Goal: Task Accomplishment & Management: Manage account settings

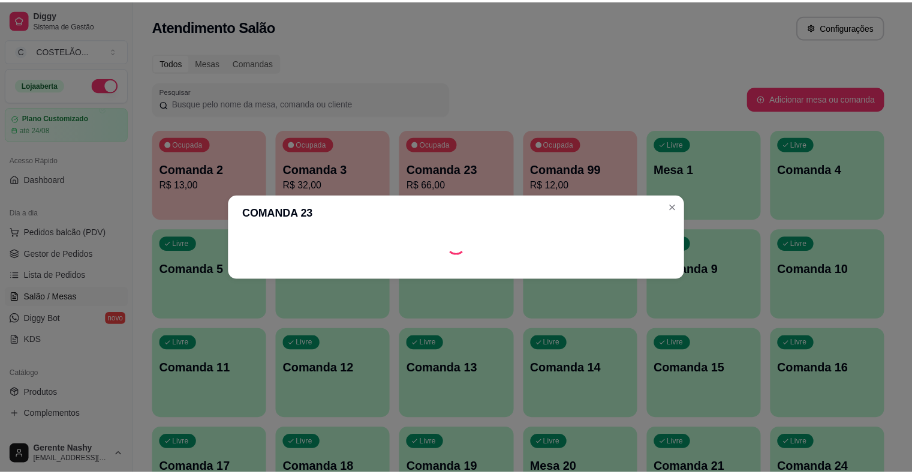
scroll to position [116, 0]
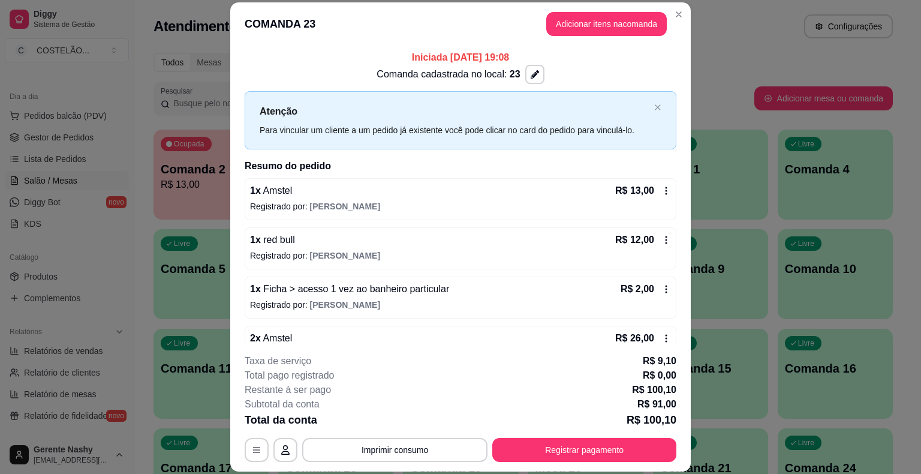
click at [666, 239] on icon at bounding box center [667, 240] width 2 height 8
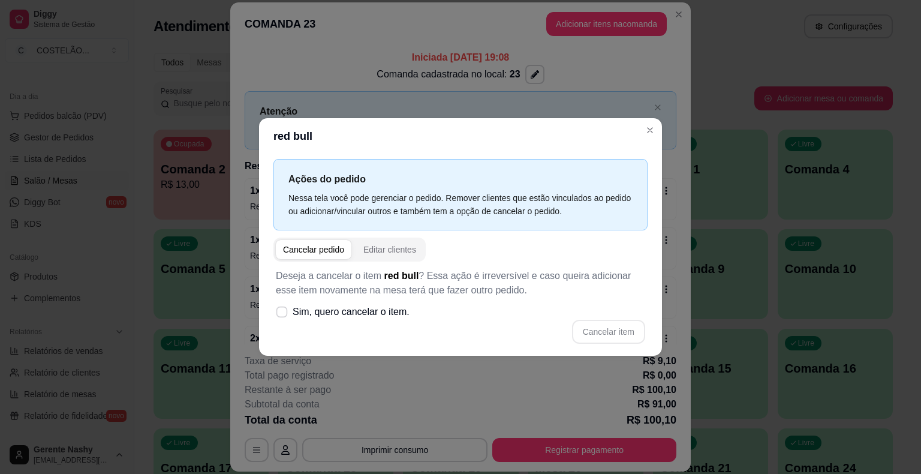
click at [290, 317] on label "Sim, quero cancelar o item." at bounding box center [342, 312] width 143 height 24
click at [283, 317] on input "Sim, quero cancelar o item." at bounding box center [279, 318] width 8 height 8
checkbox input "true"
click at [604, 333] on button "Cancelar item" at bounding box center [608, 331] width 71 height 23
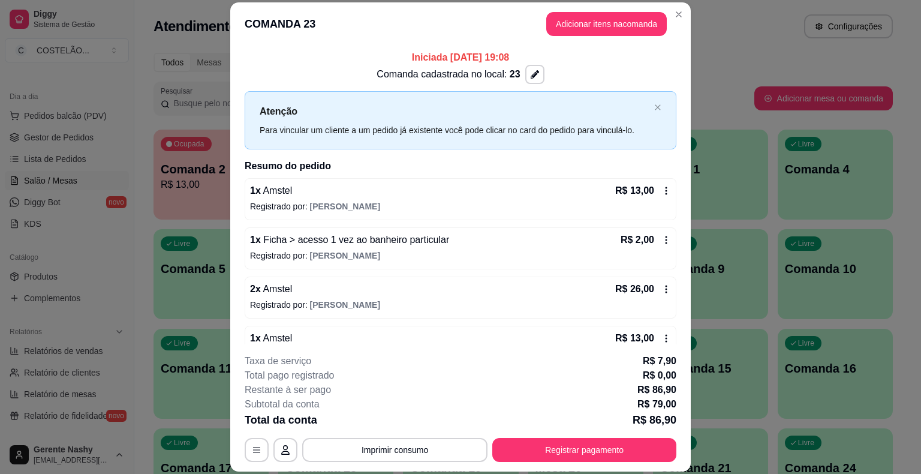
click at [666, 189] on icon at bounding box center [667, 191] width 2 height 8
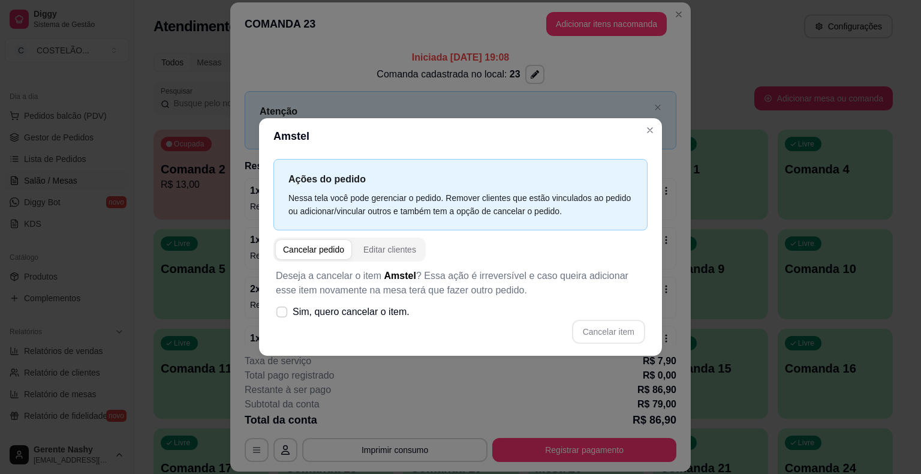
click at [277, 309] on icon at bounding box center [281, 311] width 9 height 7
click at [276, 314] on input "Sim, quero cancelar o item." at bounding box center [279, 318] width 8 height 8
checkbox input "true"
click at [597, 333] on button "Cancelar item" at bounding box center [608, 332] width 73 height 24
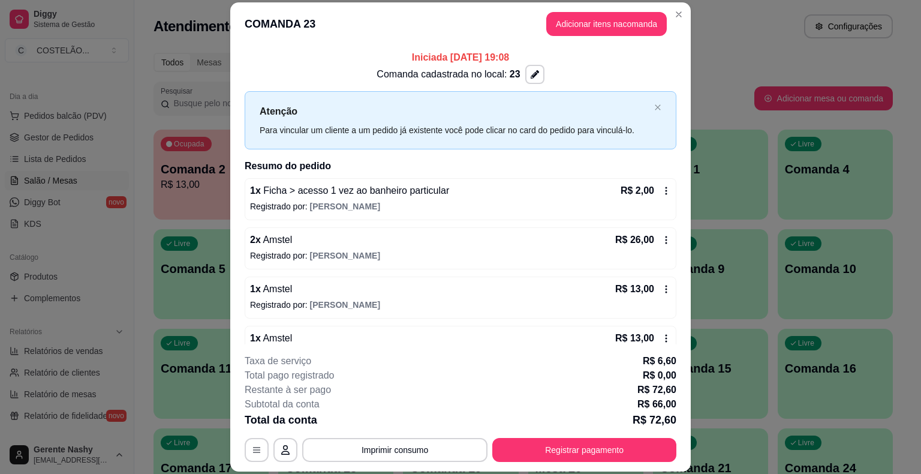
click at [760, 40] on div "Atendimento Salão Configurações" at bounding box center [523, 23] width 778 height 46
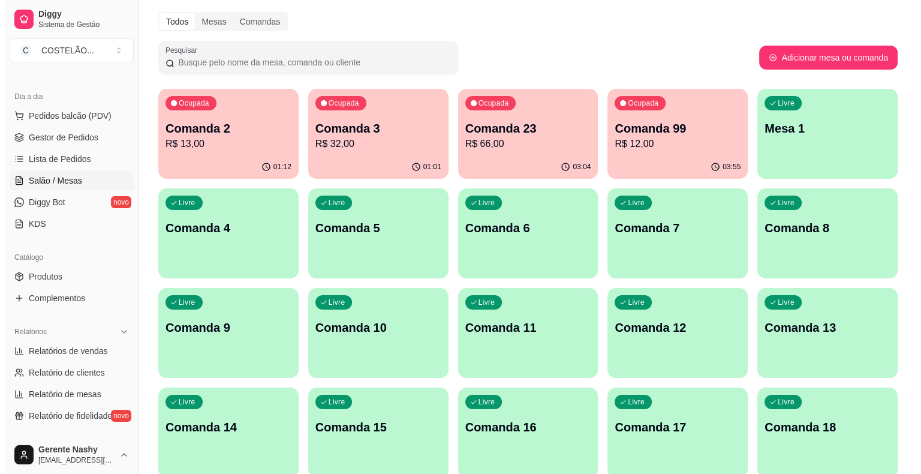
scroll to position [41, 0]
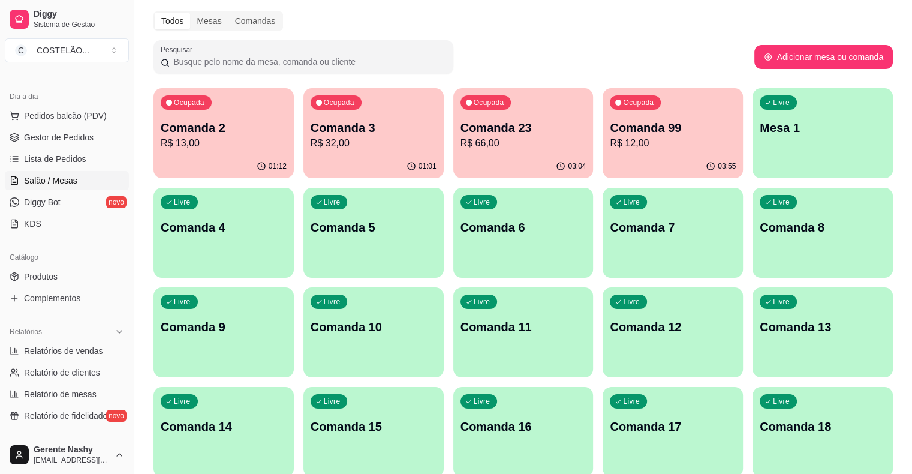
click at [460, 133] on p "Comanda 23" at bounding box center [523, 127] width 126 height 17
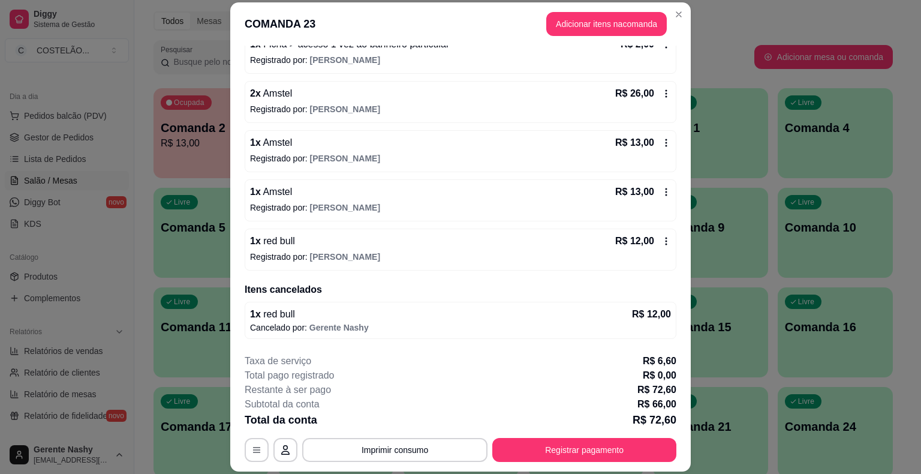
scroll to position [0, 0]
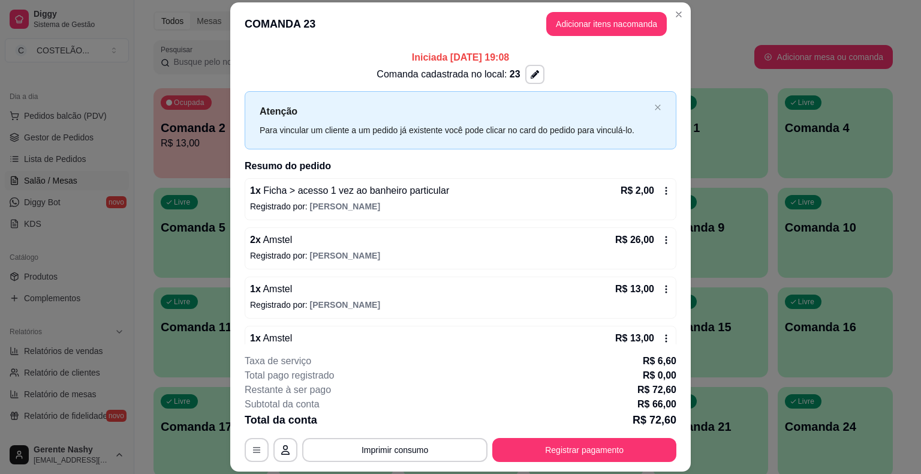
click at [727, 14] on div "Todos Mesas Comandas" at bounding box center [522, 20] width 739 height 19
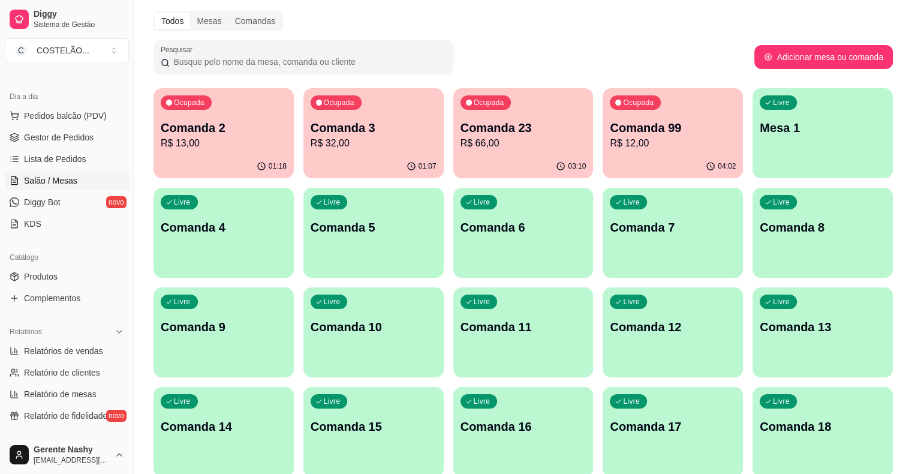
click at [474, 142] on p "R$ 66,00" at bounding box center [523, 143] width 126 height 14
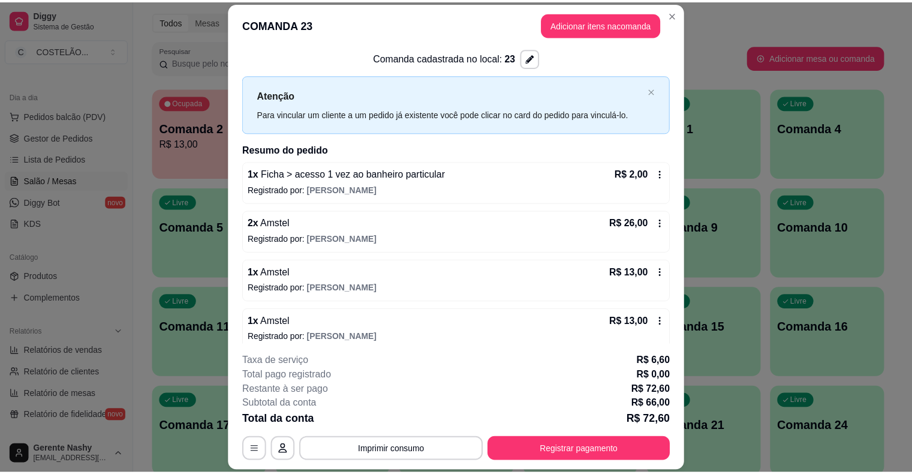
scroll to position [2, 0]
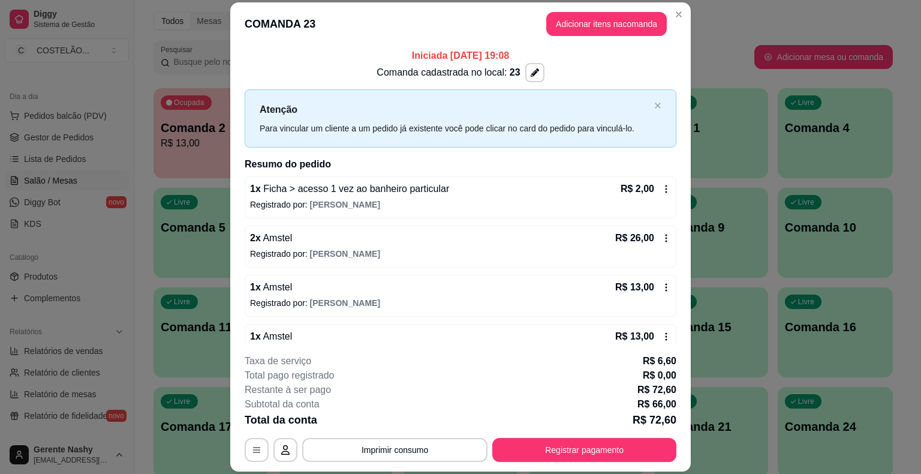
click at [740, 29] on div "Todos Mesas Comandas" at bounding box center [522, 20] width 739 height 19
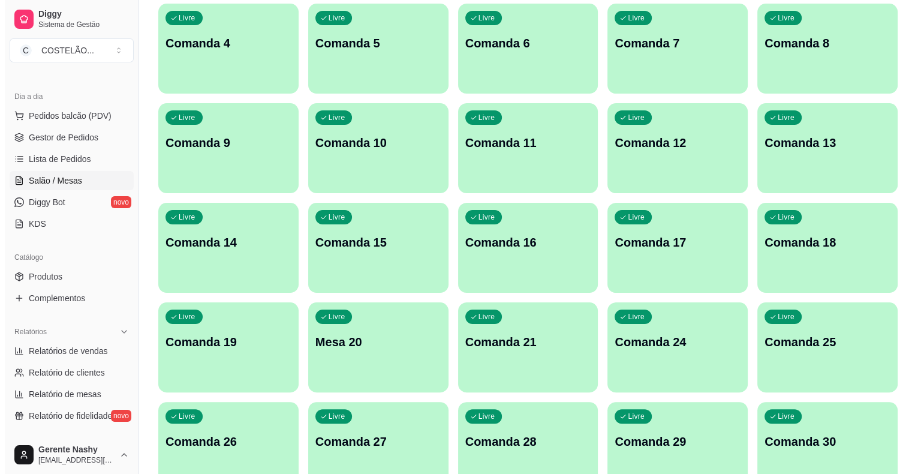
scroll to position [267, 0]
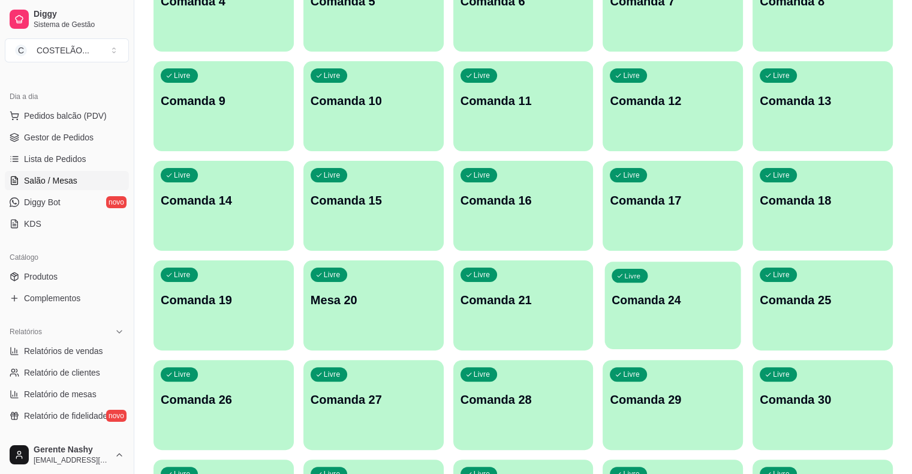
click at [734, 292] on p "Comanda 24" at bounding box center [673, 300] width 122 height 16
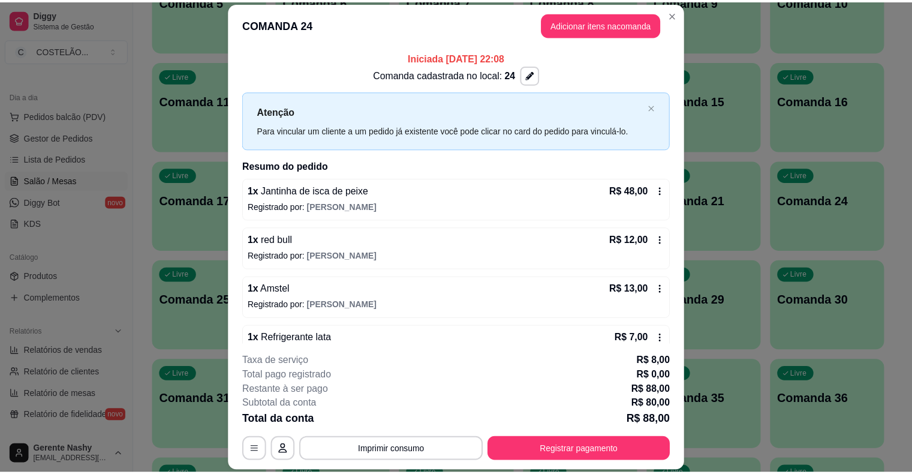
scroll to position [26, 0]
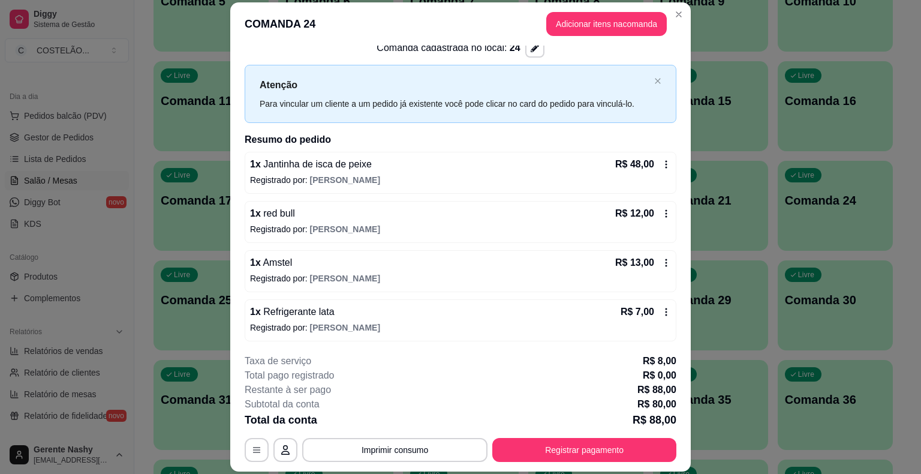
click at [666, 212] on icon at bounding box center [667, 214] width 2 height 8
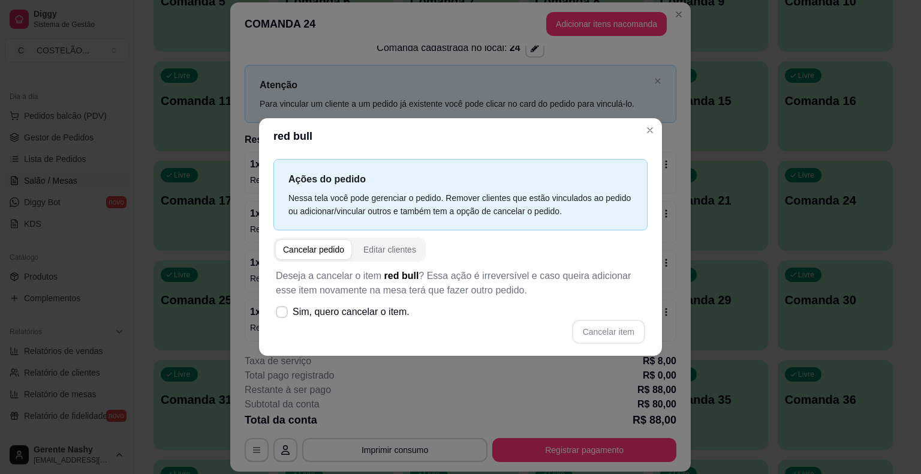
click at [281, 317] on span at bounding box center [282, 312] width 12 height 12
click at [281, 317] on input "Sim, quero cancelar o item." at bounding box center [279, 318] width 8 height 8
checkbox input "true"
click at [604, 332] on button "Cancelar item" at bounding box center [608, 332] width 73 height 24
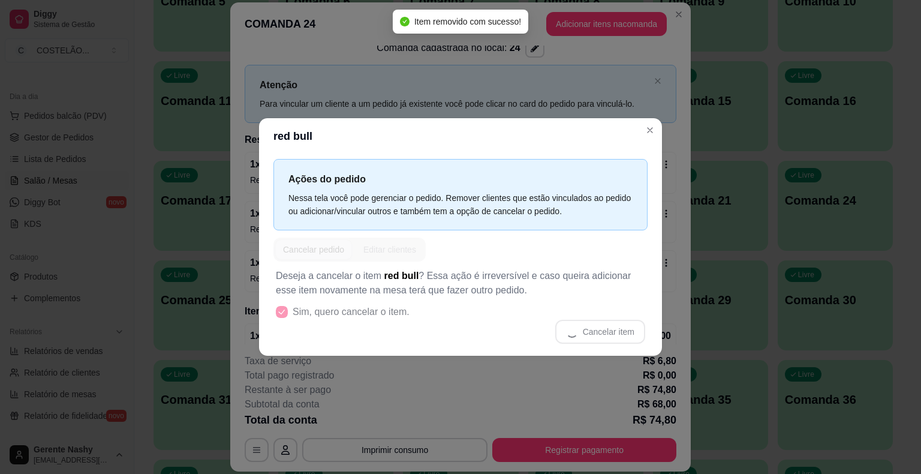
click at [717, 81] on div "**********" at bounding box center [460, 237] width 921 height 474
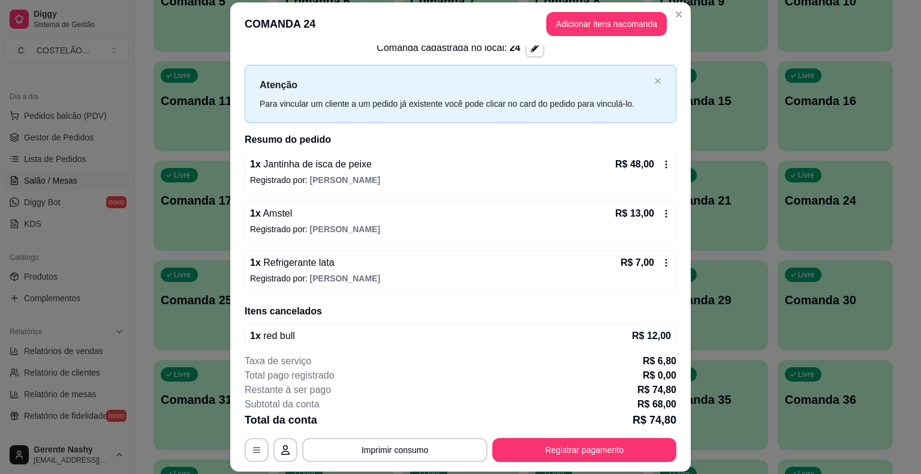
click at [661, 260] on icon at bounding box center [666, 263] width 10 height 10
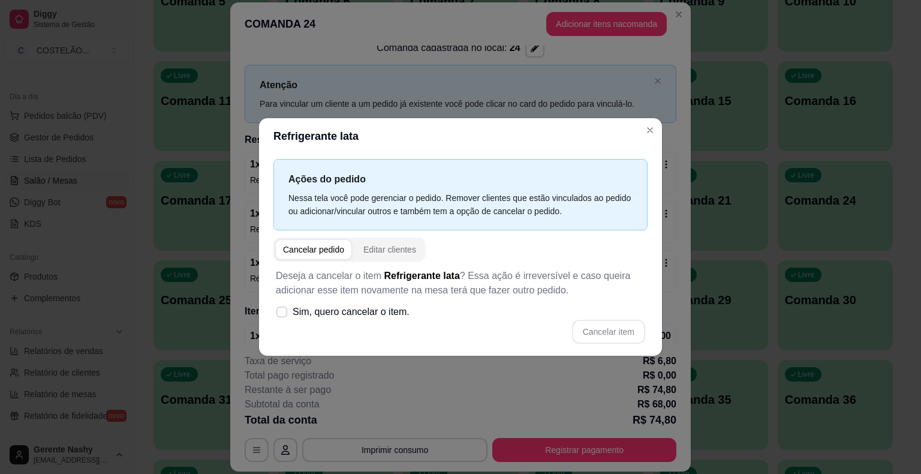
click at [284, 300] on label "Sim, quero cancelar o item." at bounding box center [342, 312] width 143 height 24
click at [283, 314] on input "Sim, quero cancelar o item." at bounding box center [279, 318] width 8 height 8
checkbox input "true"
click at [592, 326] on button "Cancelar item" at bounding box center [608, 331] width 71 height 23
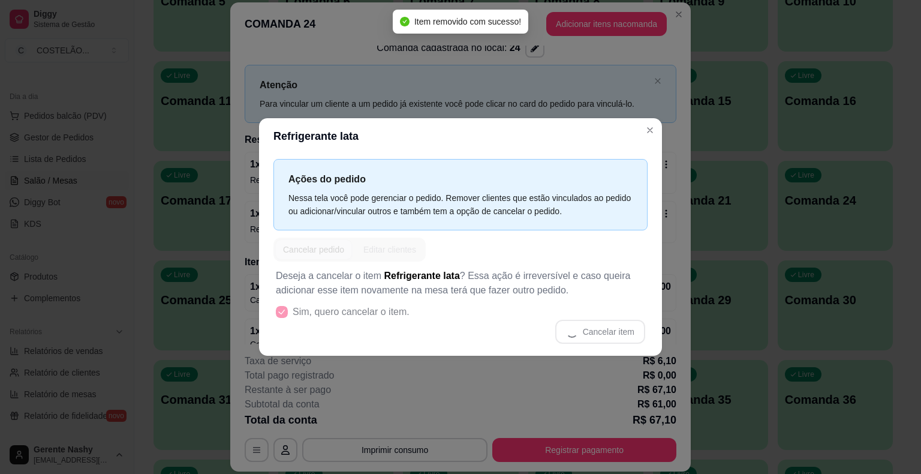
click at [725, 110] on div "**********" at bounding box center [460, 237] width 921 height 474
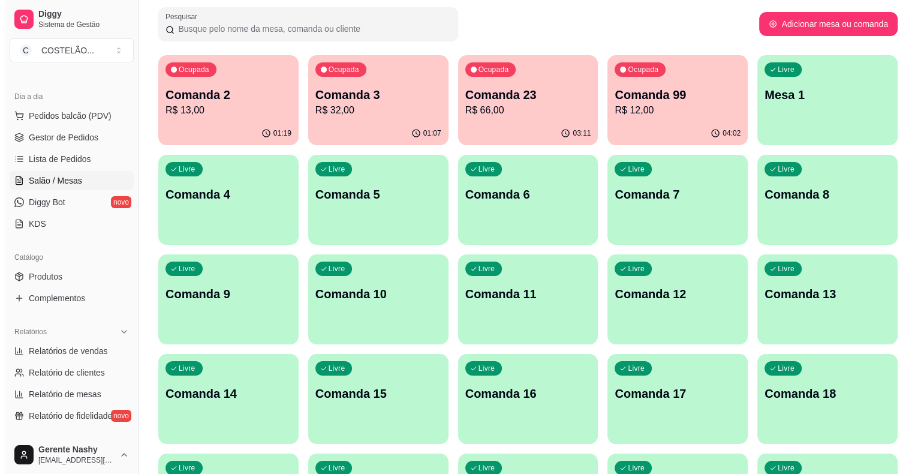
scroll to position [0, 0]
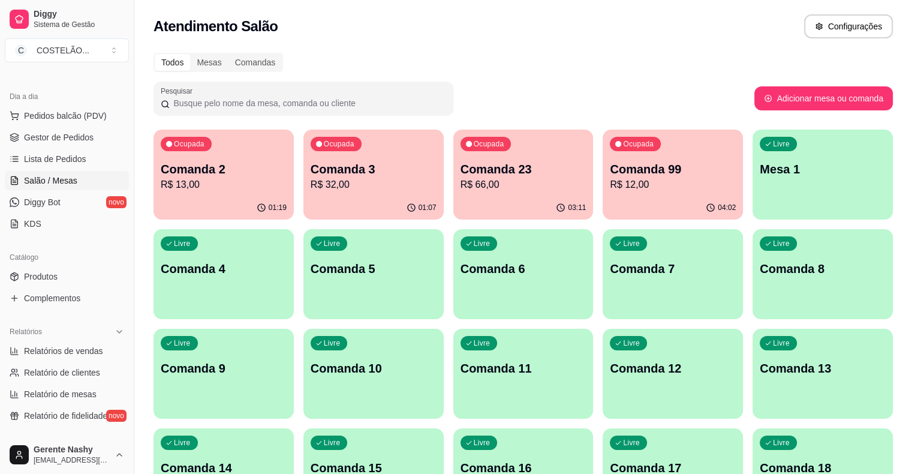
click at [478, 174] on p "Comanda 23" at bounding box center [523, 169] width 126 height 17
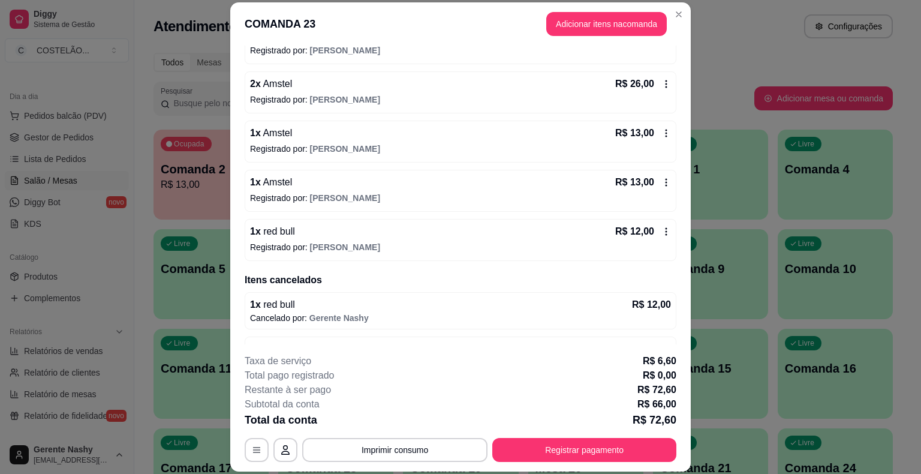
scroll to position [188, 0]
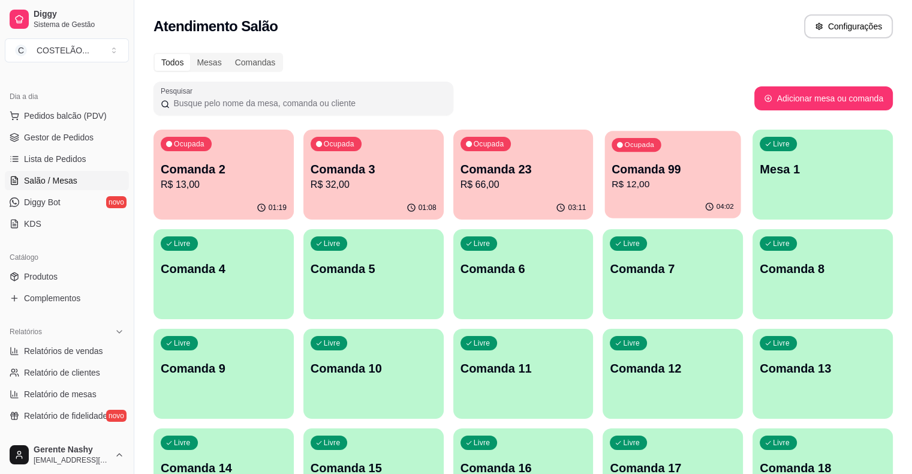
click at [607, 148] on div "Ocupada Comanda 99 R$ 12,00" at bounding box center [673, 163] width 136 height 65
click at [605, 204] on div "04:03" at bounding box center [673, 206] width 136 height 23
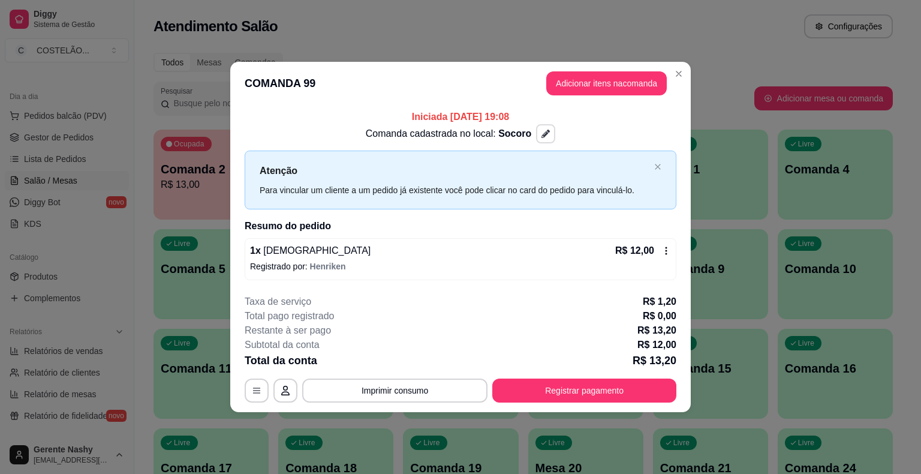
click at [536, 131] on button "button" at bounding box center [545, 133] width 19 height 19
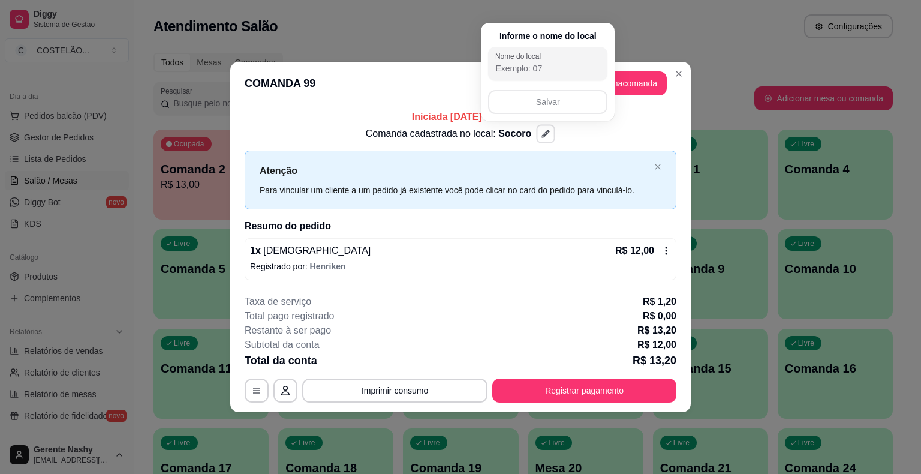
click at [541, 65] on input "Nome do local" at bounding box center [547, 68] width 105 height 12
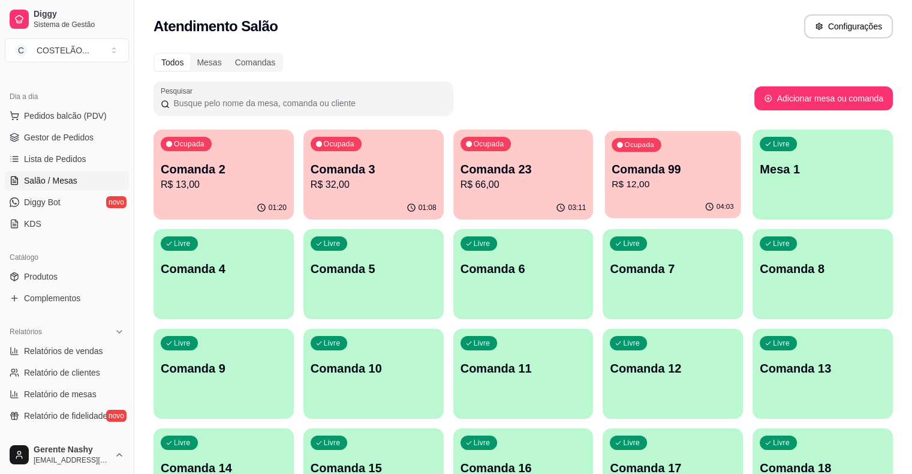
click at [618, 174] on p "Comanda 99" at bounding box center [673, 169] width 122 height 16
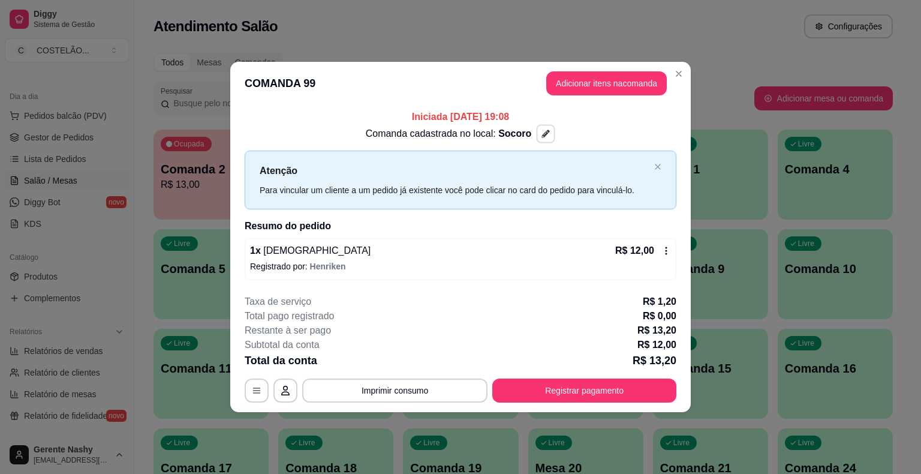
click at [537, 134] on button "button" at bounding box center [546, 134] width 19 height 19
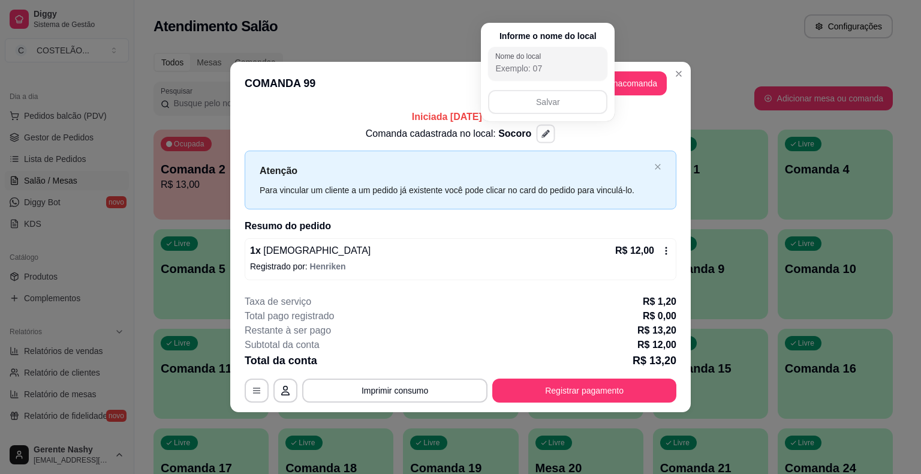
click at [523, 64] on input "Nome do local" at bounding box center [547, 68] width 105 height 12
type input "Q"
click at [523, 64] on input "Q" at bounding box center [547, 68] width 105 height 12
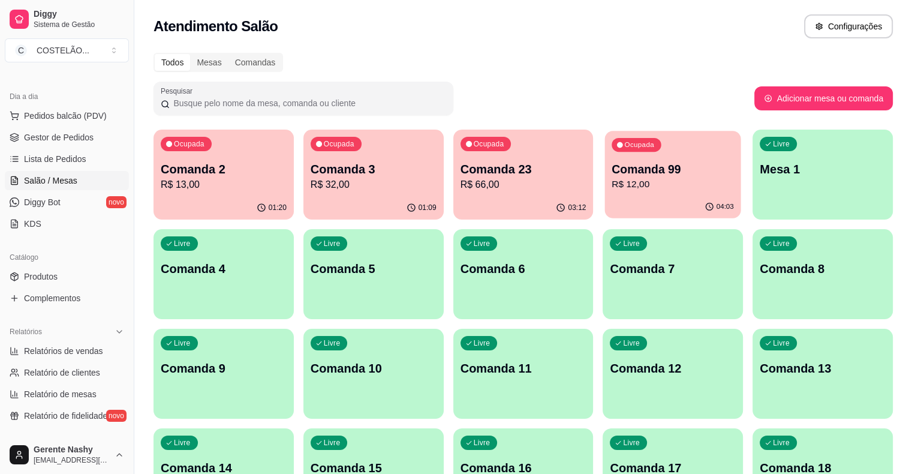
click at [612, 162] on p "Comanda 99" at bounding box center [673, 169] width 122 height 16
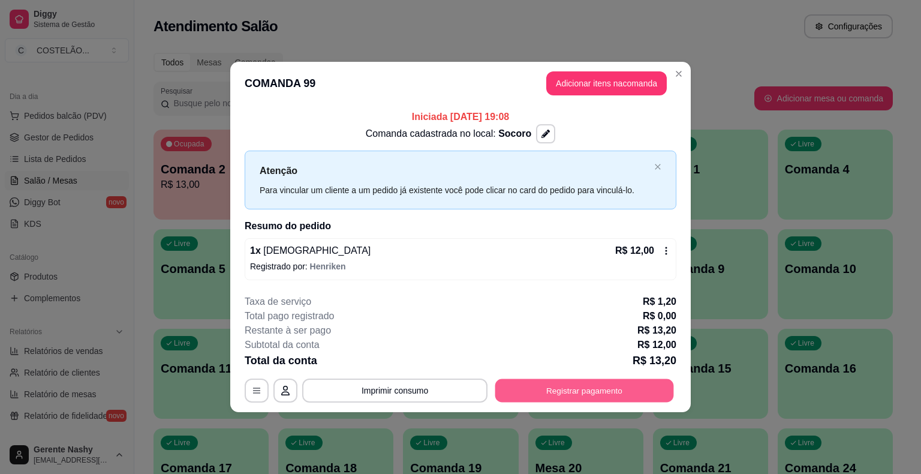
click at [589, 383] on button "Registrar pagamento" at bounding box center [584, 389] width 179 height 23
click at [532, 384] on button "Registrar pagamento" at bounding box center [584, 390] width 184 height 24
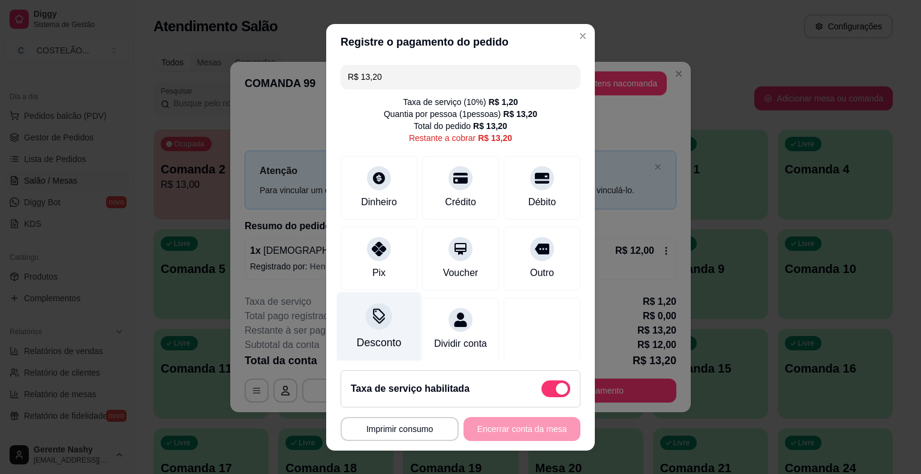
click at [371, 327] on div at bounding box center [379, 316] width 26 height 26
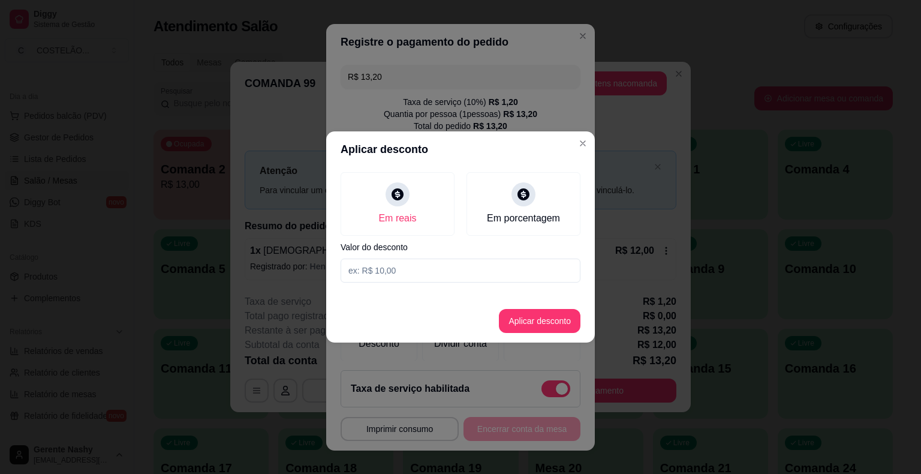
click at [362, 274] on input at bounding box center [461, 270] width 240 height 24
type input "3,20"
click at [529, 318] on button "Aplicar desconto" at bounding box center [540, 320] width 79 height 23
click at [529, 318] on div at bounding box center [542, 329] width 77 height 64
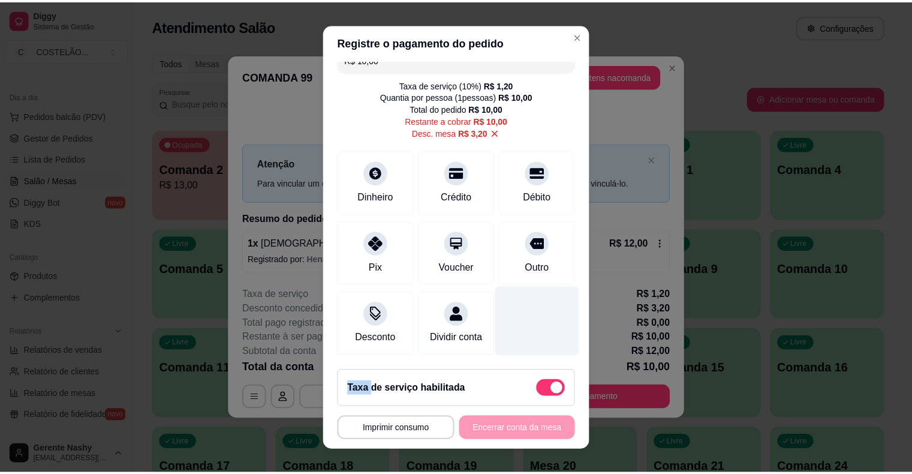
scroll to position [14, 0]
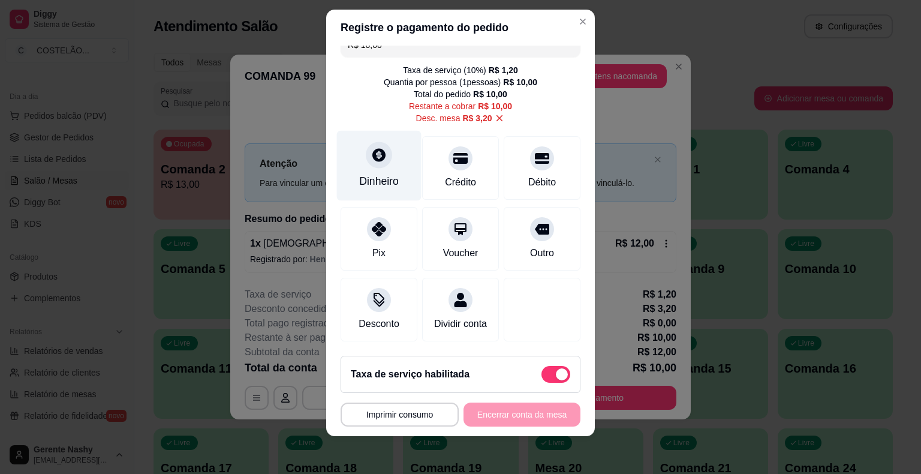
click at [365, 158] on div "Dinheiro" at bounding box center [379, 165] width 85 height 70
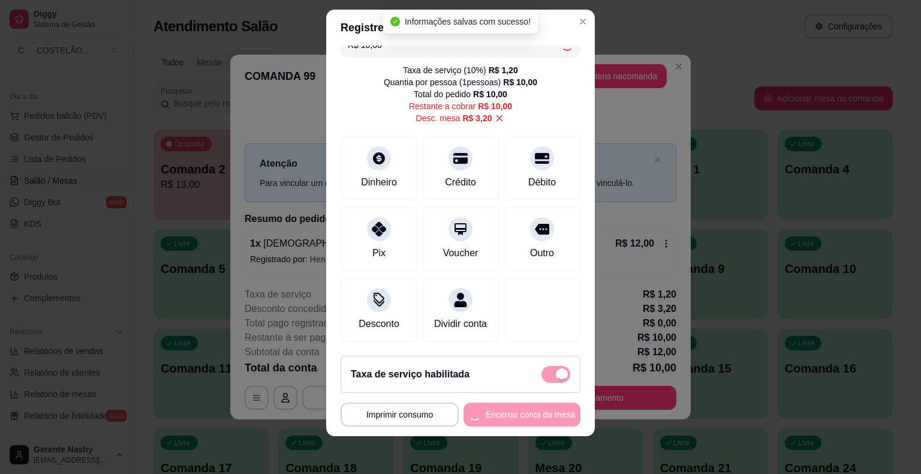
type input "R$ 0,00"
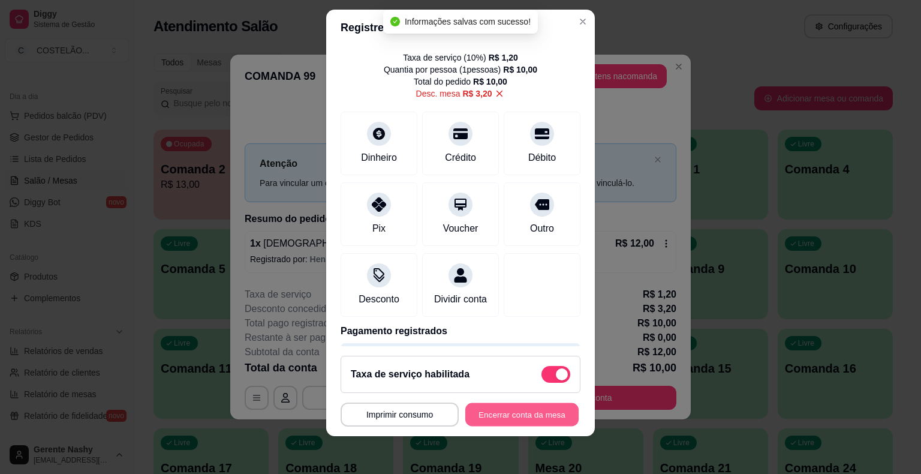
click at [487, 414] on button "Encerrar conta da mesa" at bounding box center [521, 413] width 113 height 23
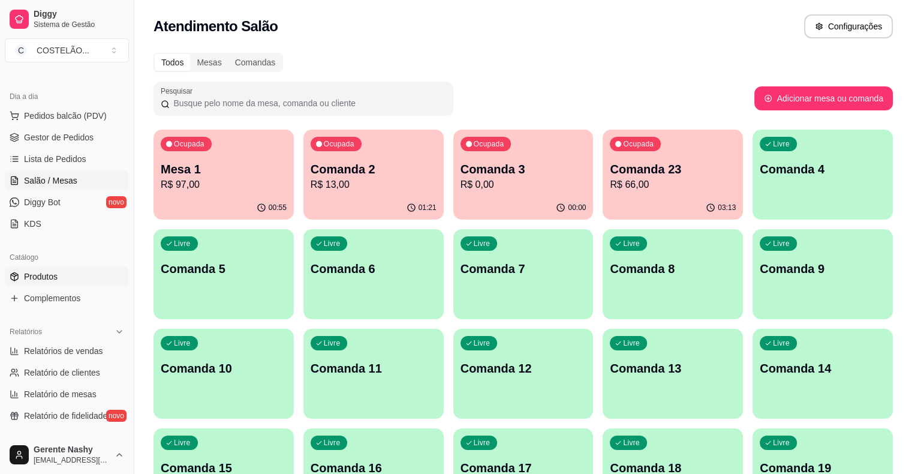
click at [64, 274] on link "Produtos" at bounding box center [67, 276] width 124 height 19
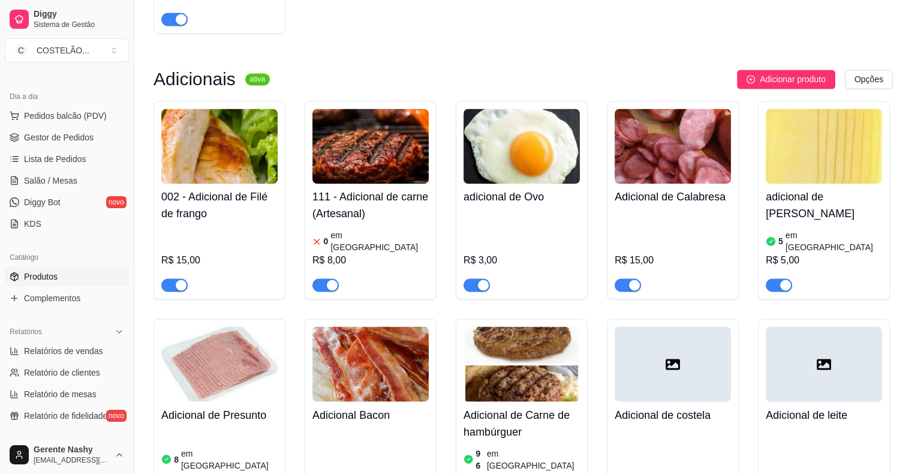
scroll to position [1916, 0]
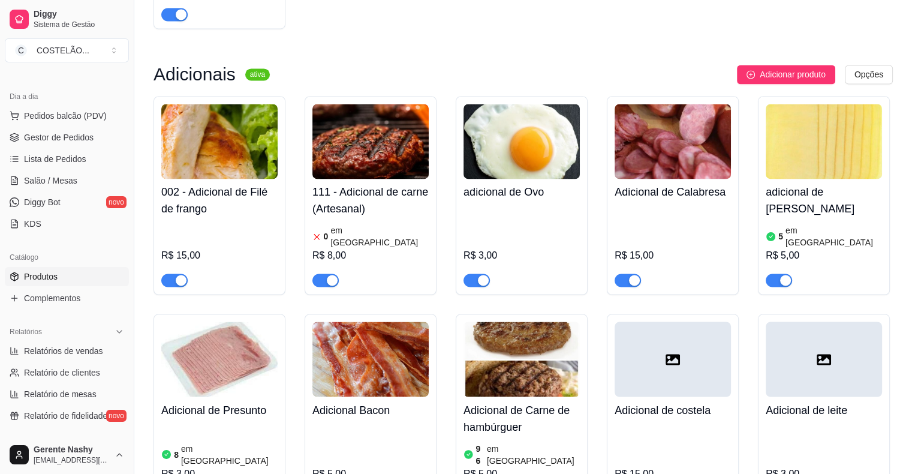
click at [387, 168] on img at bounding box center [370, 141] width 116 height 75
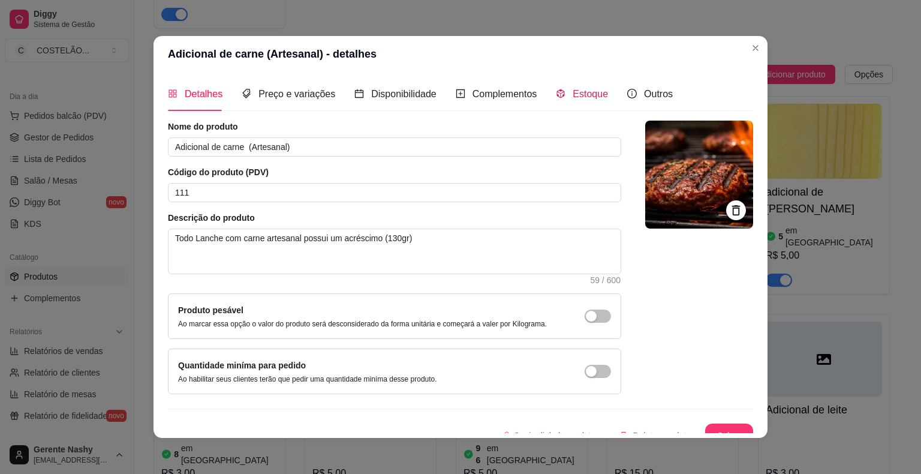
click at [580, 98] on span "Estoque" at bounding box center [590, 94] width 35 height 10
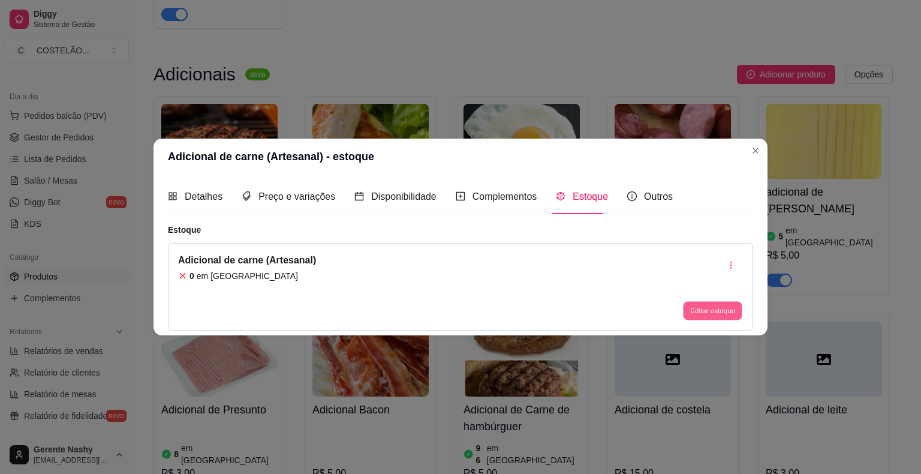
click at [700, 315] on button "Editar estoque" at bounding box center [712, 310] width 59 height 19
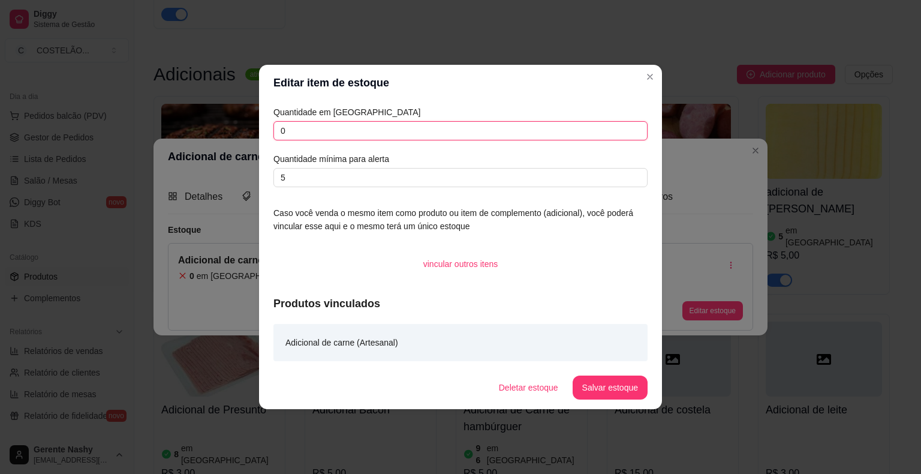
click at [565, 131] on input "0" at bounding box center [460, 130] width 374 height 19
type input "0"
type input "40"
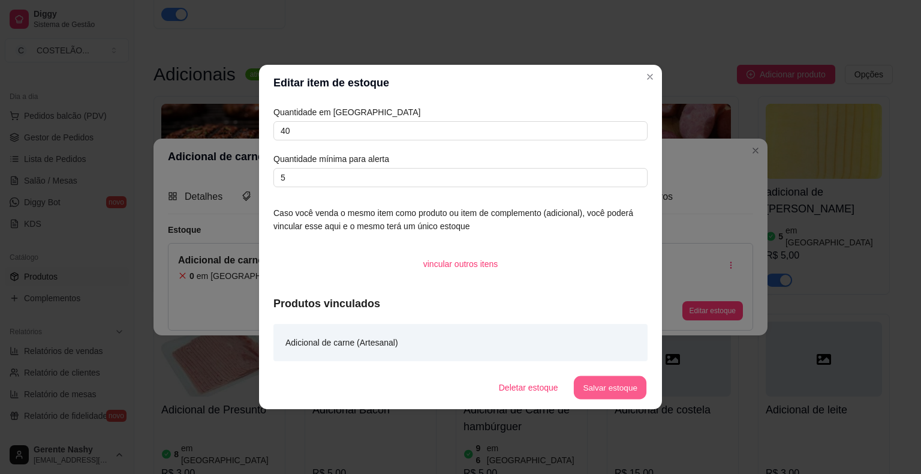
click at [619, 391] on button "Salvar estoque" at bounding box center [609, 387] width 73 height 23
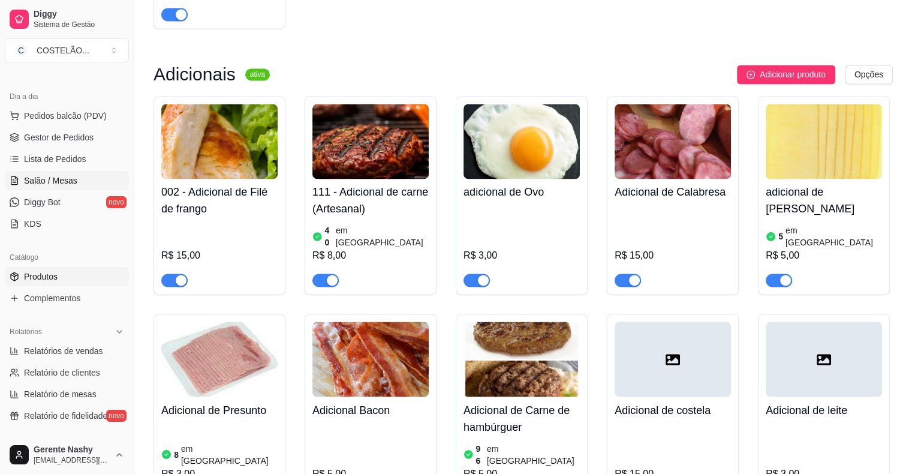
click at [100, 181] on link "Salão / Mesas" at bounding box center [67, 180] width 124 height 19
